Goal: Information Seeking & Learning: Check status

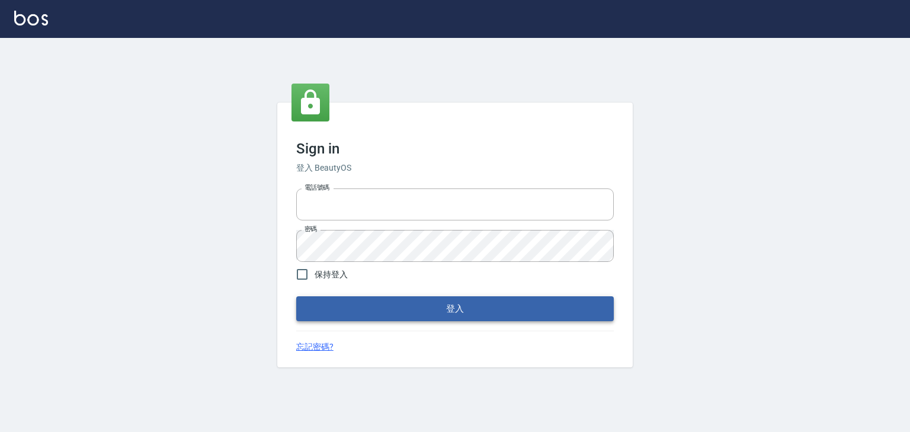
type input "0952331713"
click at [418, 302] on button "登入" at bounding box center [455, 308] width 318 height 25
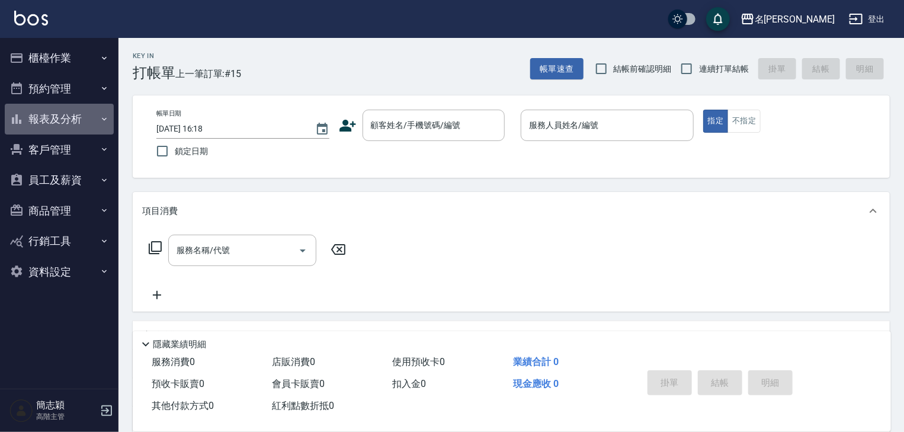
click at [102, 117] on icon "button" at bounding box center [104, 118] width 9 height 9
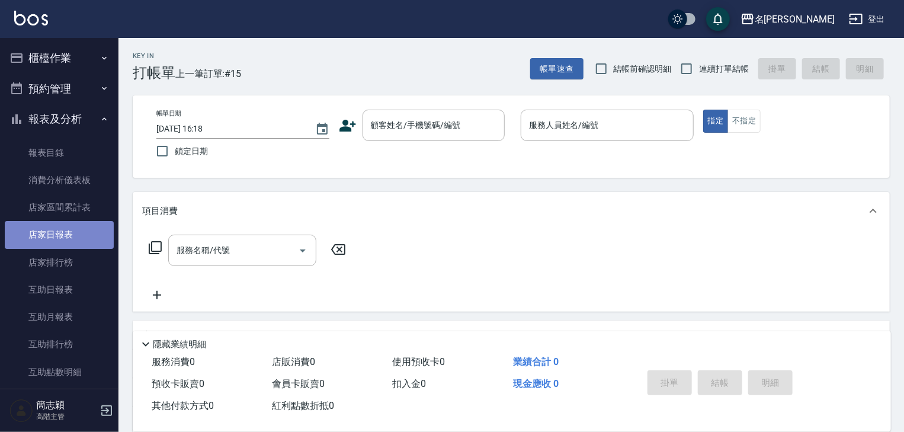
click at [60, 232] on link "店家日報表" at bounding box center [59, 234] width 109 height 27
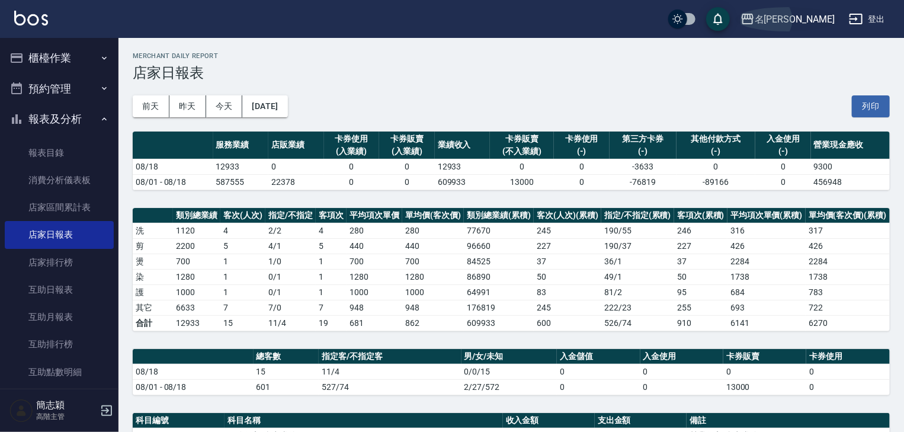
click at [755, 12] on icon "button" at bounding box center [748, 19] width 14 height 14
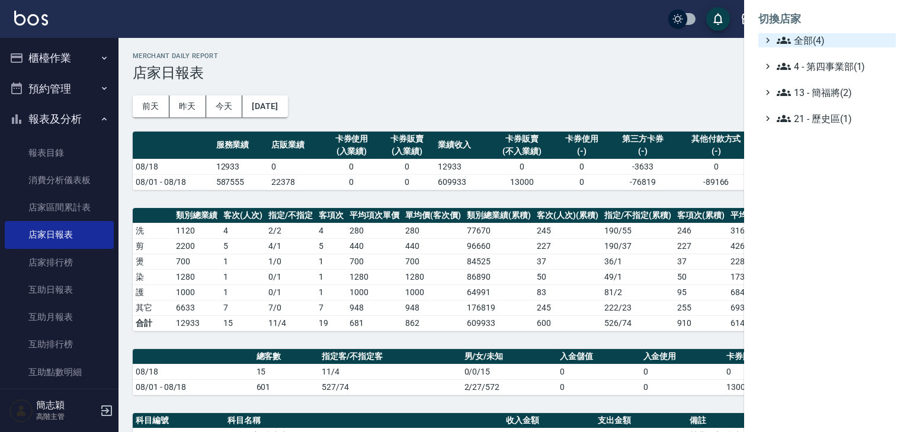
click at [770, 36] on icon at bounding box center [768, 40] width 11 height 11
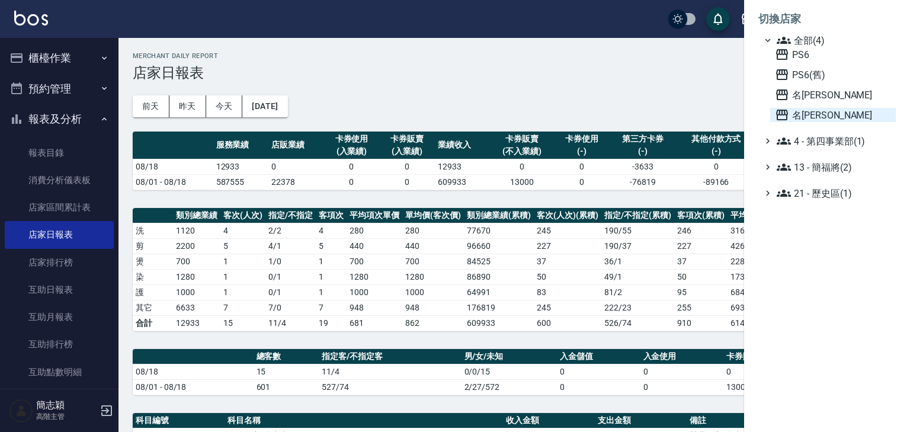
click at [779, 114] on icon at bounding box center [782, 115] width 14 height 14
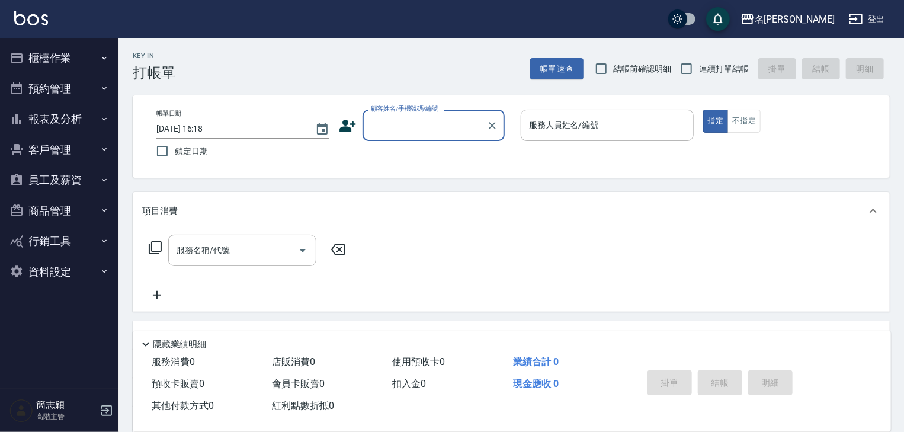
click at [103, 119] on icon "button" at bounding box center [104, 118] width 5 height 3
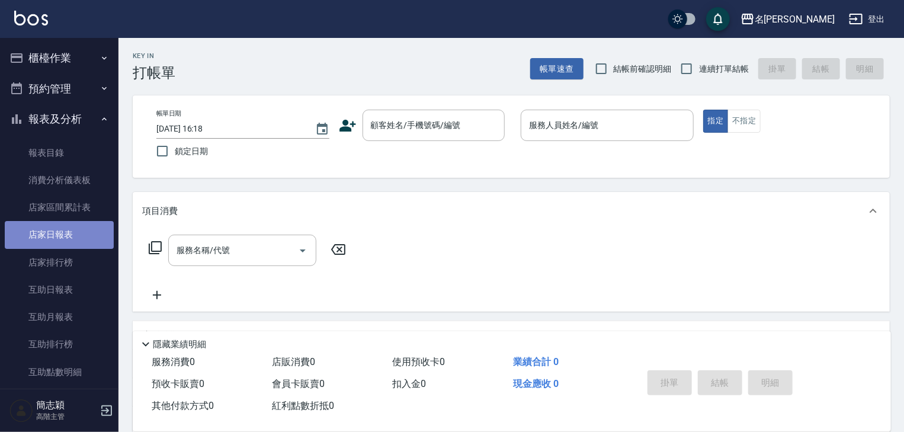
click at [60, 233] on link "店家日報表" at bounding box center [59, 234] width 109 height 27
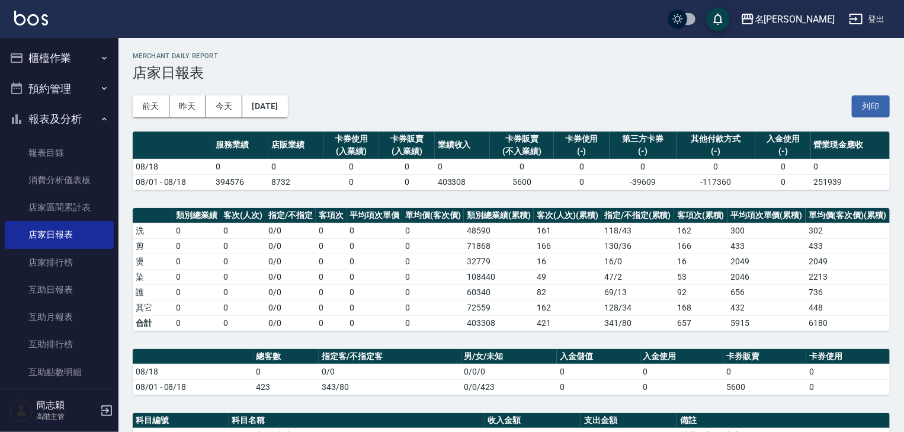
click at [755, 15] on icon "button" at bounding box center [748, 19] width 14 height 14
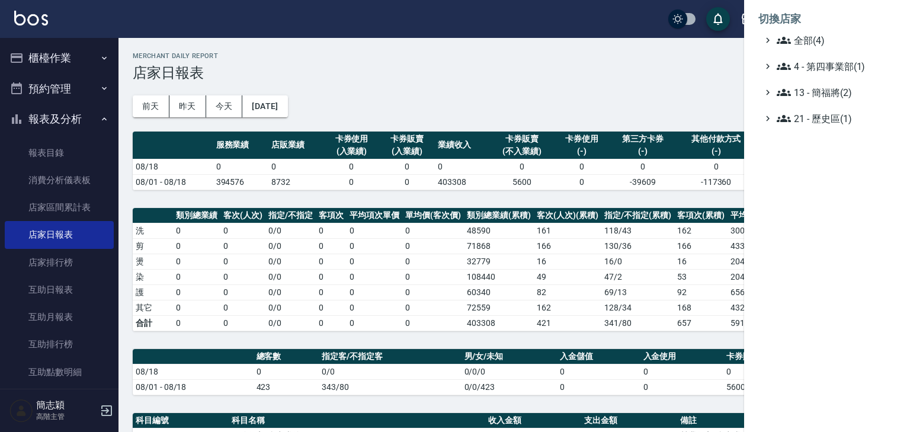
click at [97, 118] on div at bounding box center [455, 216] width 910 height 432
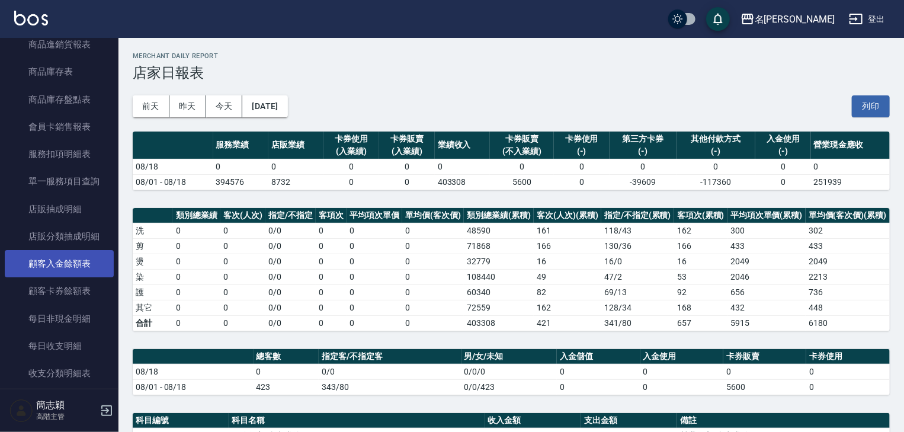
scroll to position [853, 0]
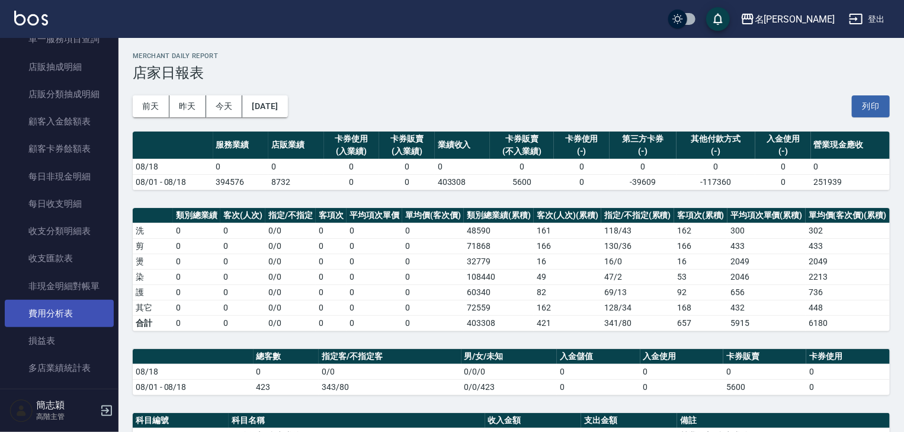
click at [52, 312] on link "費用分析表" at bounding box center [59, 313] width 109 height 27
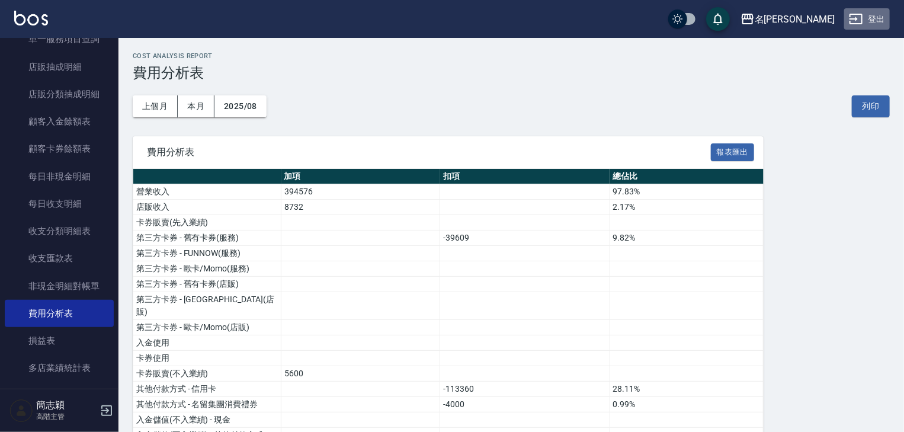
click at [868, 15] on button "登出" at bounding box center [867, 19] width 46 height 22
